Goal: Find specific page/section: Find specific page/section

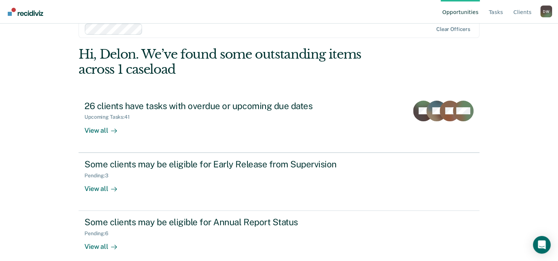
scroll to position [22, 0]
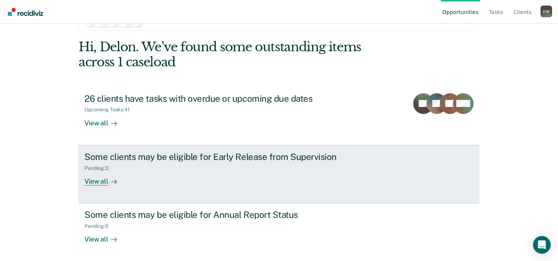
click at [100, 184] on div "View all" at bounding box center [104, 178] width 41 height 14
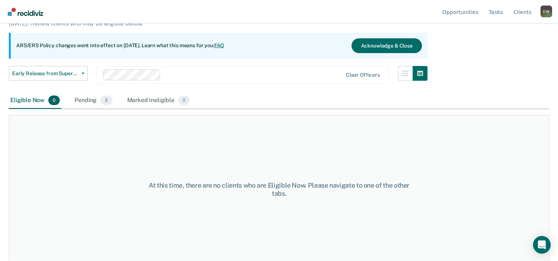
scroll to position [61, 0]
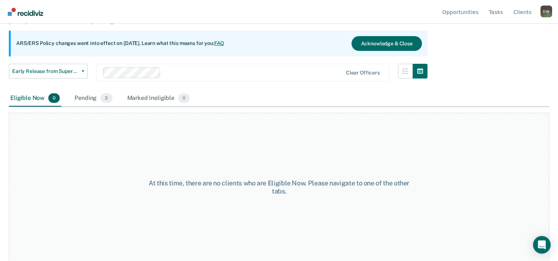
click at [88, 100] on div "Pending 3" at bounding box center [93, 98] width 41 height 16
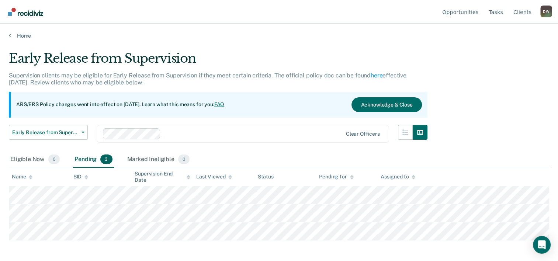
scroll to position [0, 0]
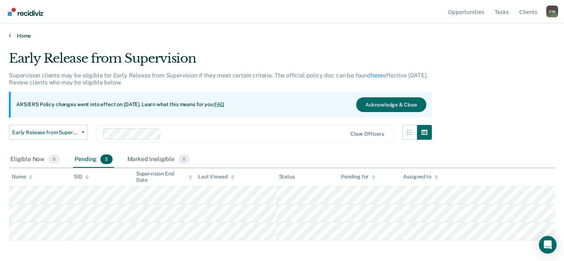
click at [11, 35] on link "Home" at bounding box center [282, 35] width 546 height 7
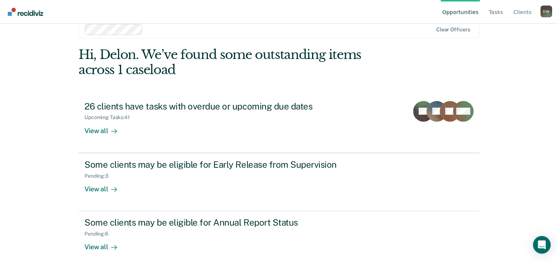
scroll to position [22, 0]
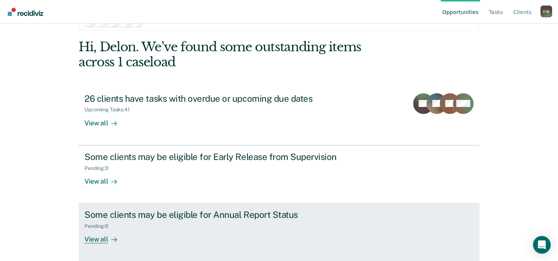
click at [194, 215] on div "Some clients may be eligible for Annual Report Status" at bounding box center [213, 214] width 259 height 11
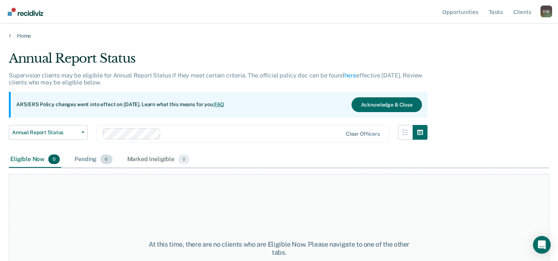
click at [87, 159] on div "Pending 6" at bounding box center [93, 160] width 41 height 16
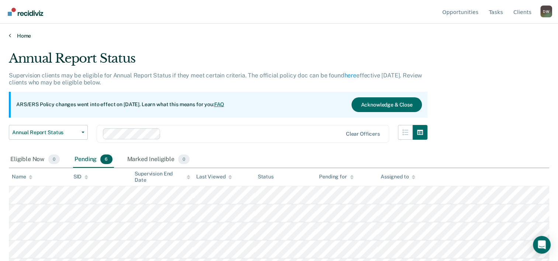
click at [17, 36] on link "Home" at bounding box center [279, 35] width 540 height 7
